Goal: Task Accomplishment & Management: Complete application form

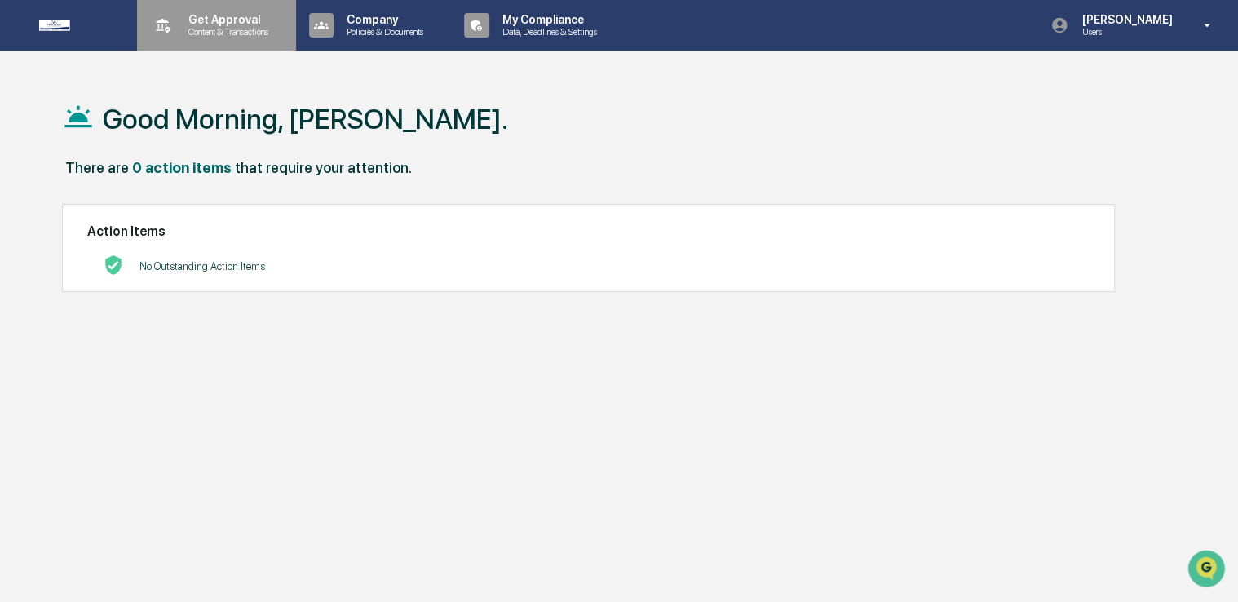
click at [195, 11] on div "Get Approval Content & Transactions" at bounding box center [214, 25] width 143 height 51
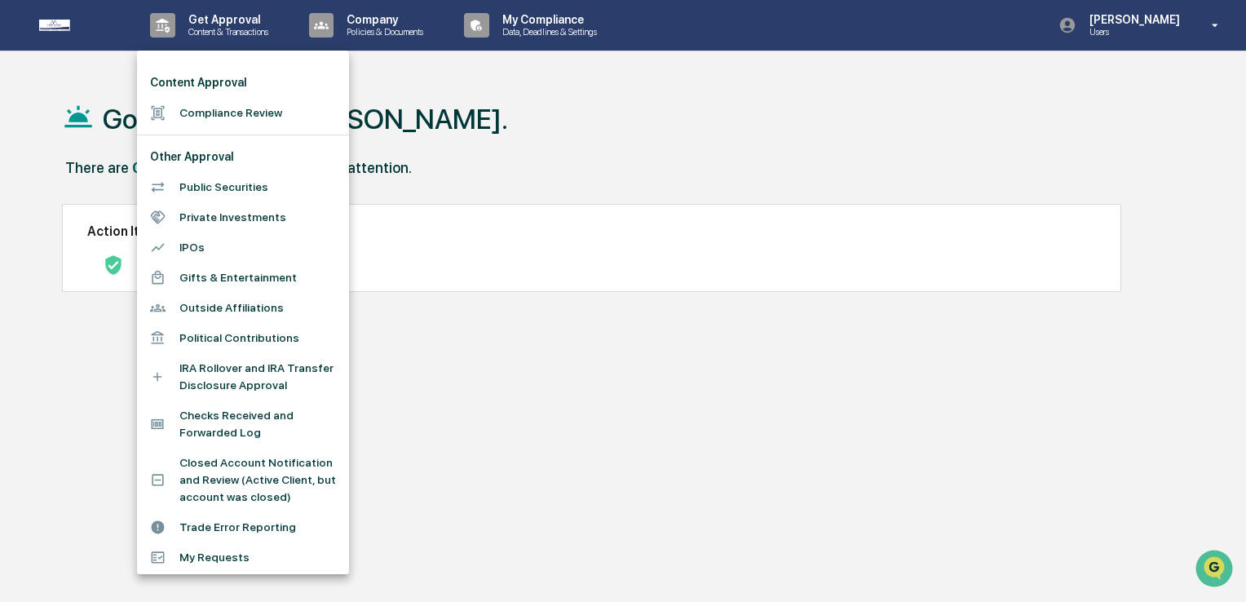
click at [174, 116] on div at bounding box center [164, 112] width 29 height 15
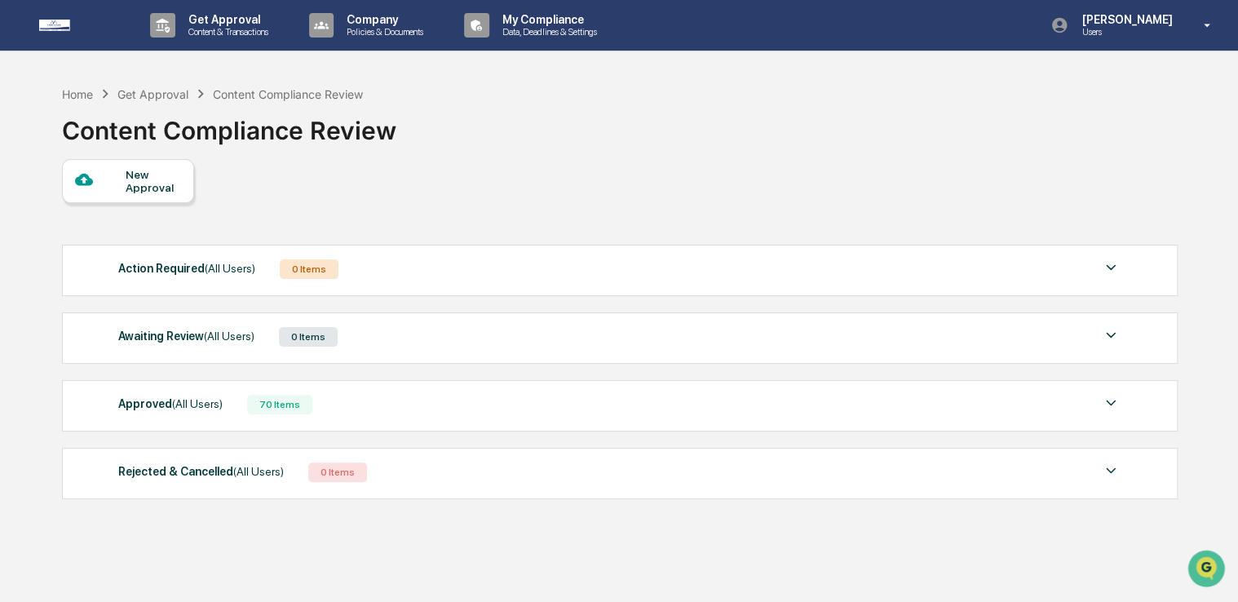
click at [156, 188] on div "New Approval" at bounding box center [153, 181] width 55 height 26
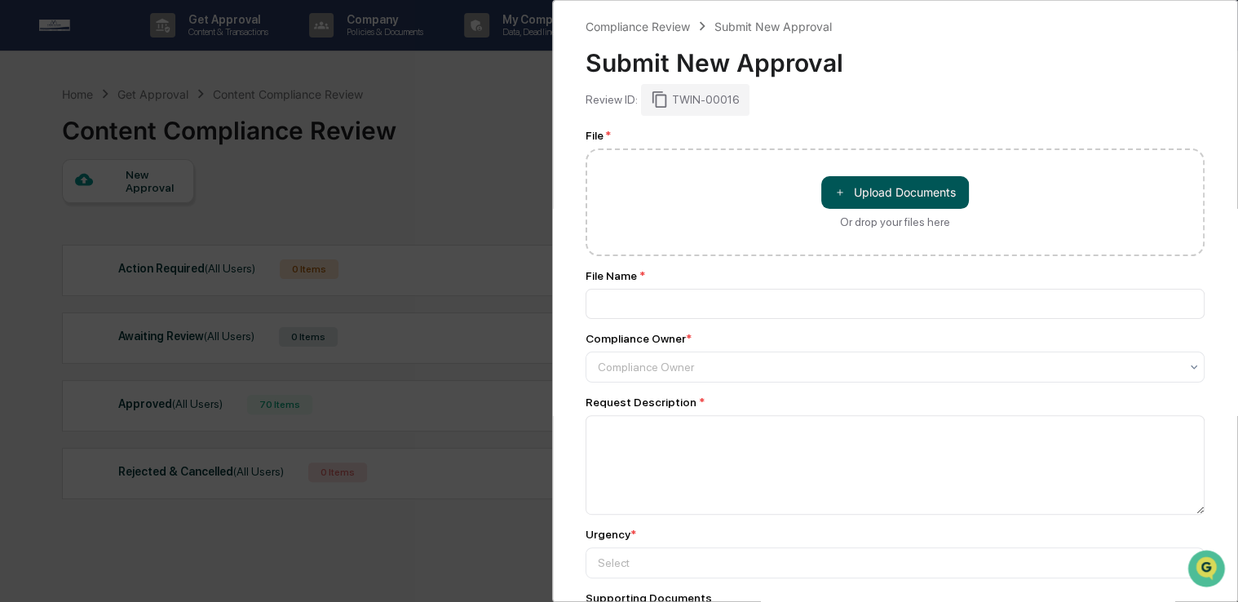
click at [851, 191] on button "＋ Upload Documents" at bounding box center [895, 192] width 148 height 33
type input "**********"
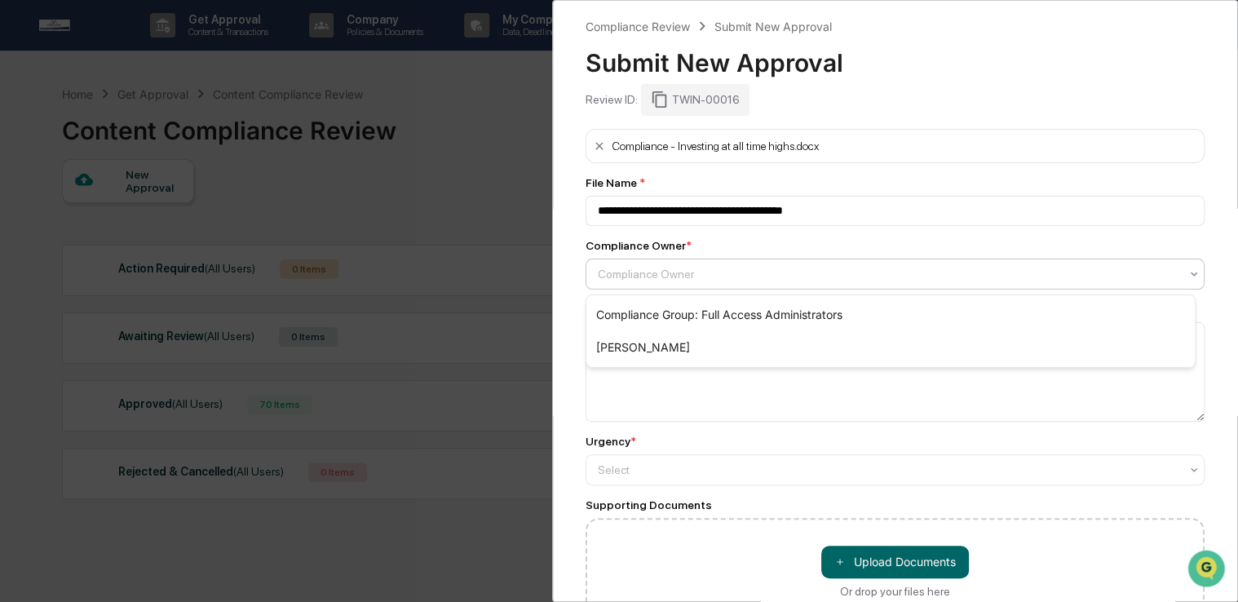
click at [747, 273] on div at bounding box center [888, 274] width 581 height 16
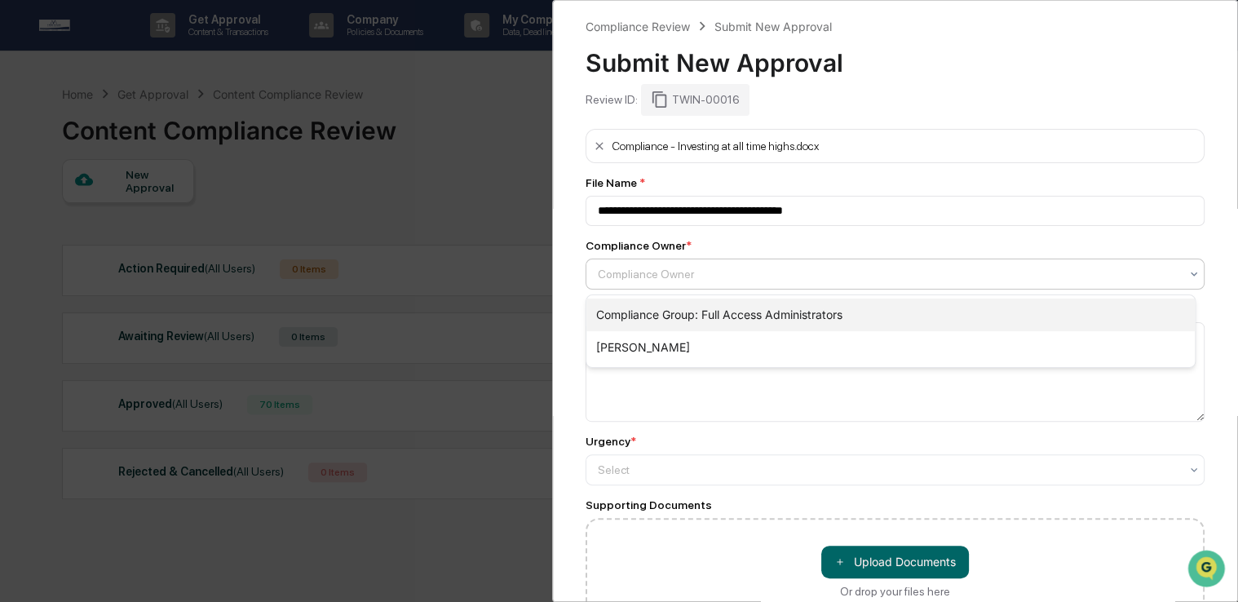
click at [682, 321] on div "Compliance Group: Full Access Administrators" at bounding box center [890, 314] width 608 height 33
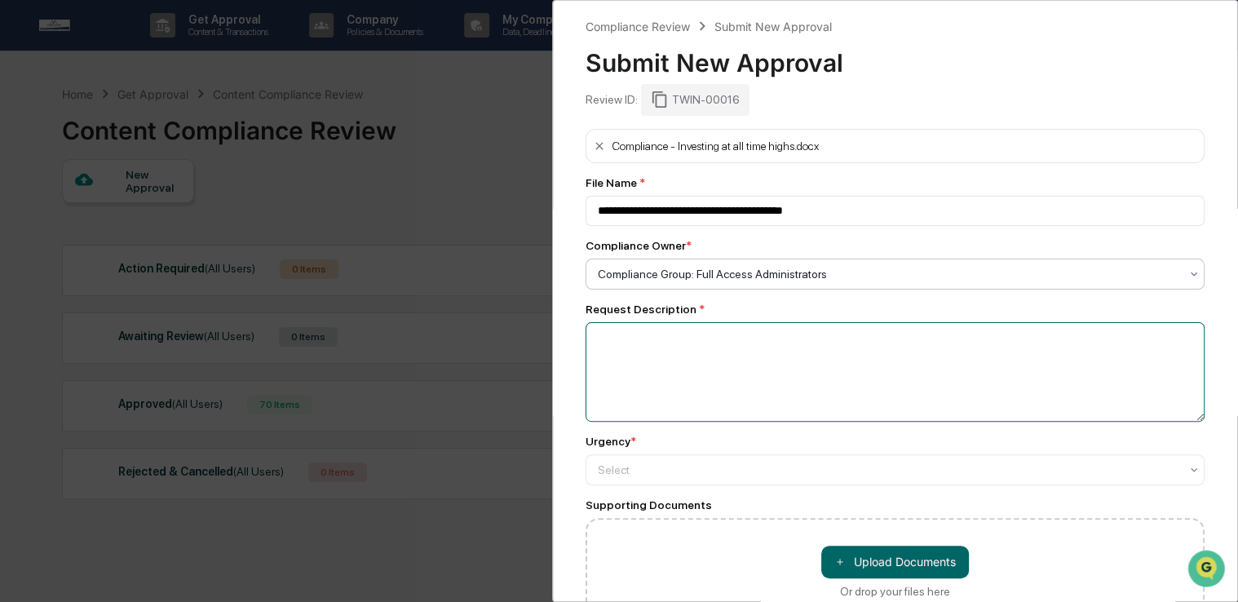
click at [682, 350] on textarea at bounding box center [894, 371] width 619 height 99
type textarea "**********"
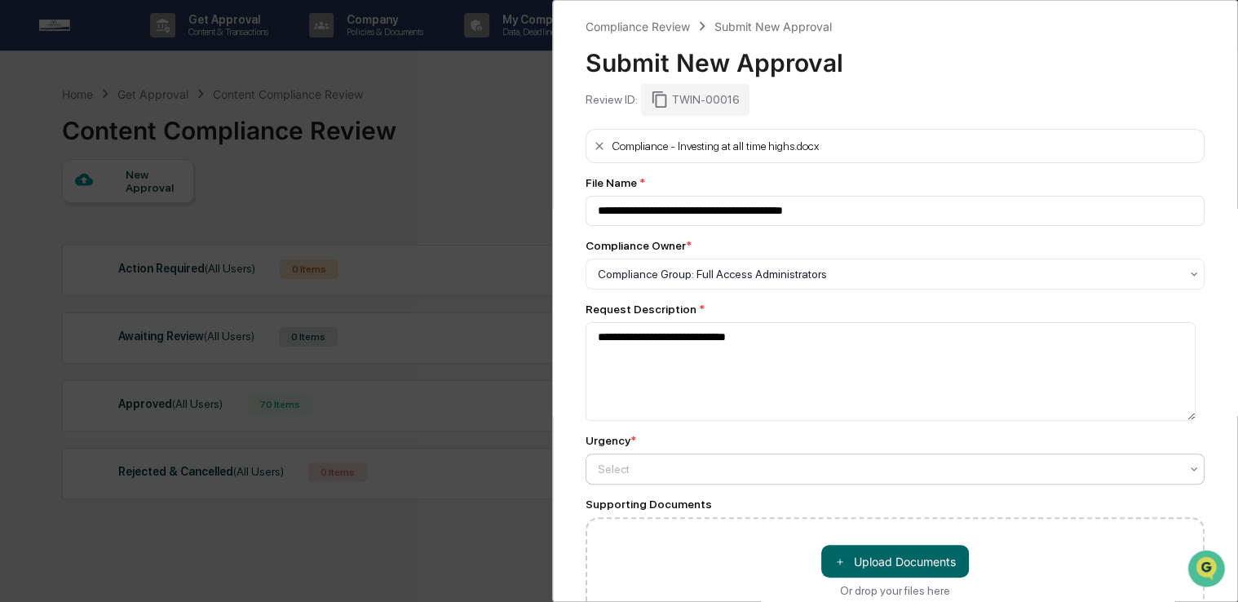
click at [678, 466] on div at bounding box center [888, 469] width 581 height 16
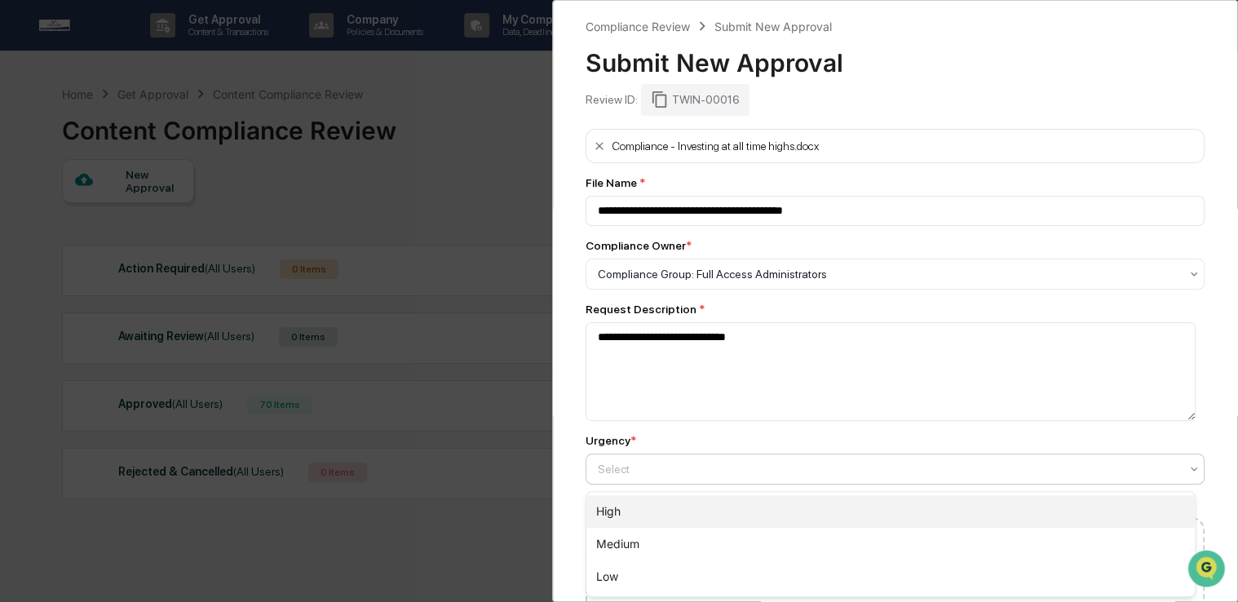
click at [675, 498] on div "High" at bounding box center [890, 511] width 608 height 33
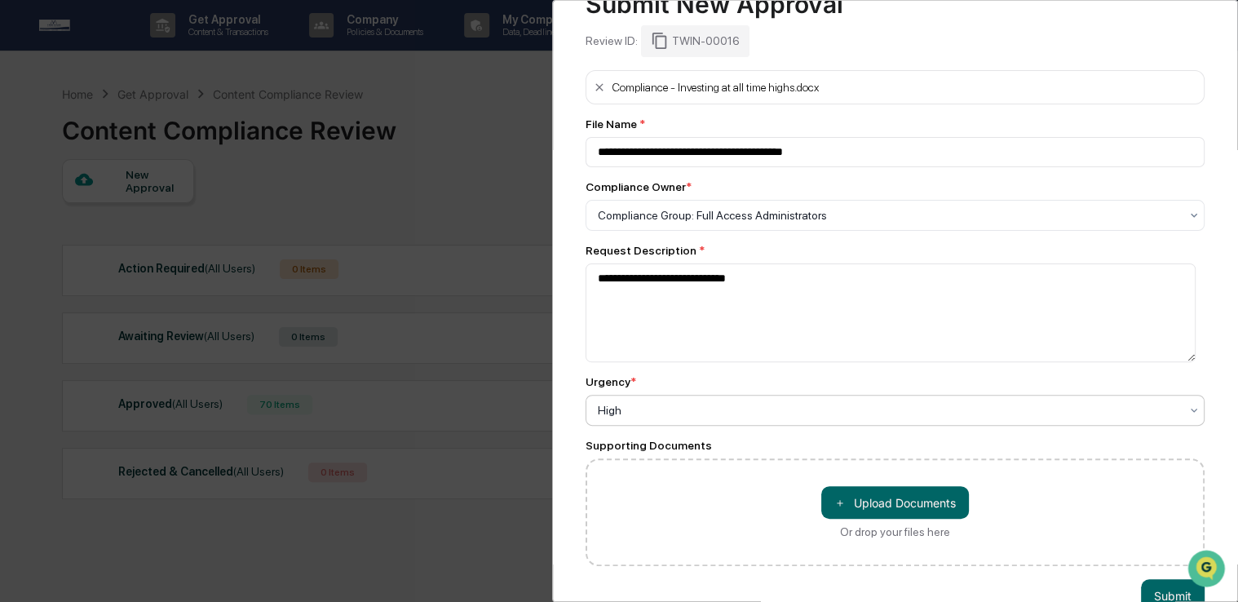
scroll to position [105, 0]
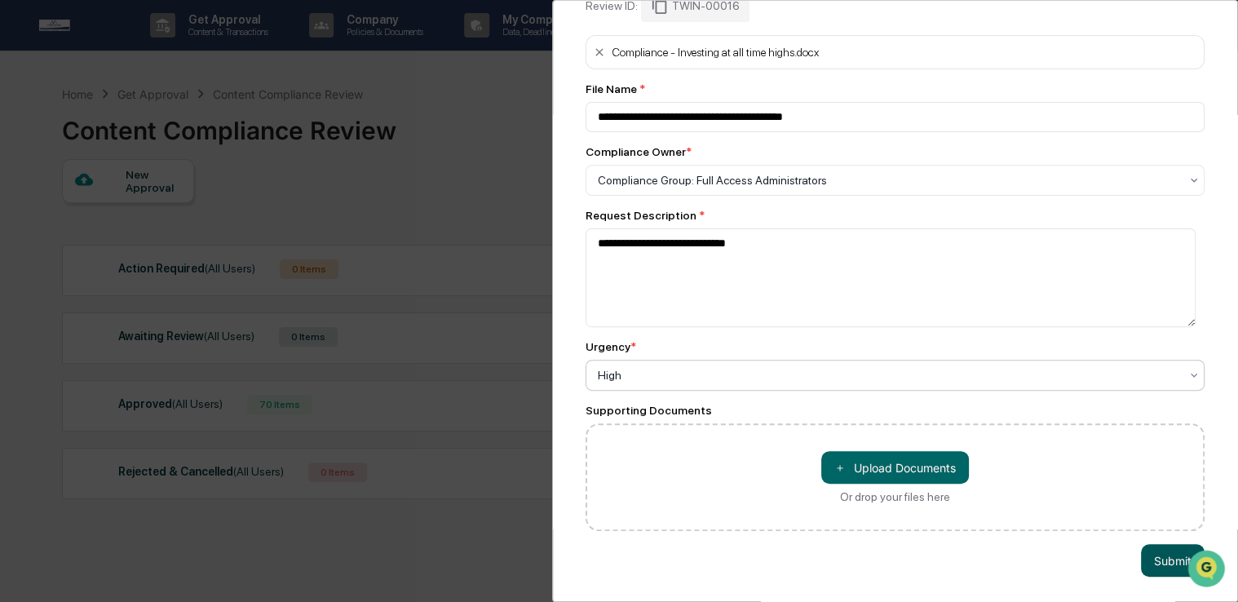
click at [1171, 561] on button "Submit" at bounding box center [1173, 560] width 64 height 33
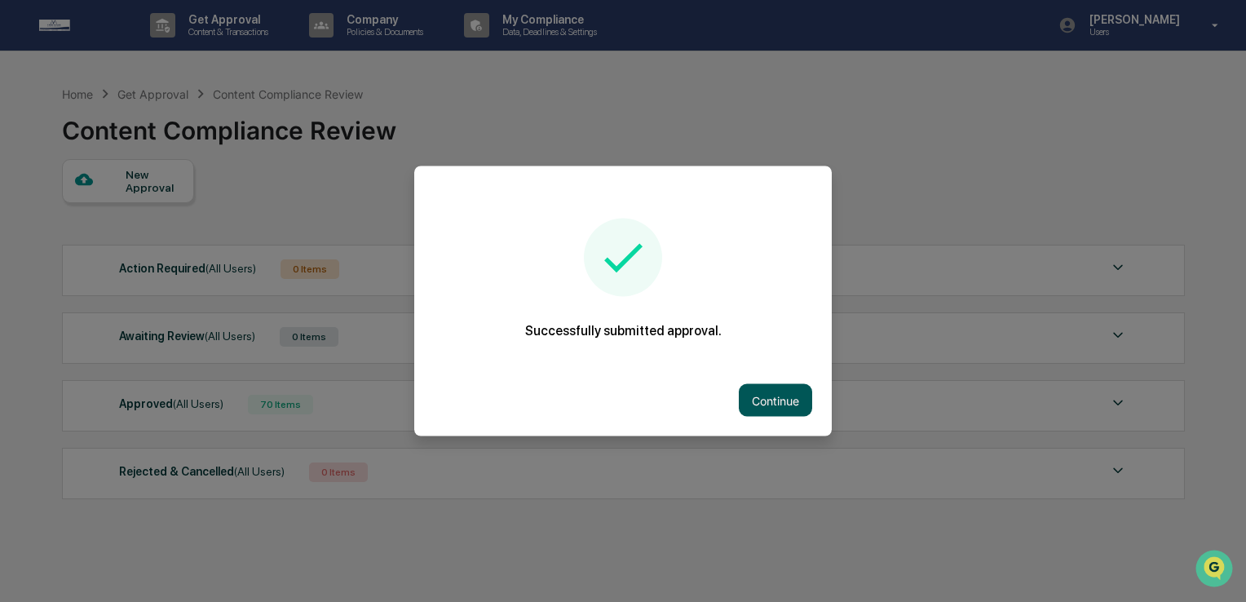
click at [786, 398] on button "Continue" at bounding box center [775, 400] width 73 height 33
